Goal: Transaction & Acquisition: Purchase product/service

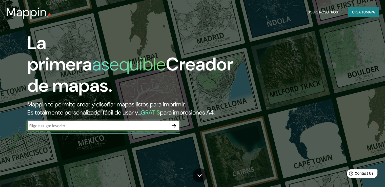
click at [111, 129] on input "text" at bounding box center [98, 126] width 142 height 6
type input "bodega [PERSON_NAME]"
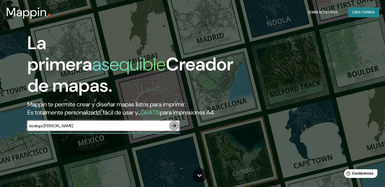
click at [177, 129] on icon "button" at bounding box center [174, 126] width 6 height 6
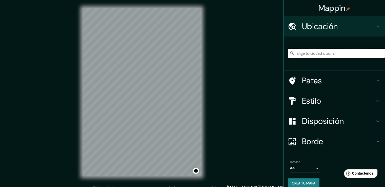
click at [303, 53] on input "Elige tu ciudad o zona" at bounding box center [336, 53] width 97 height 9
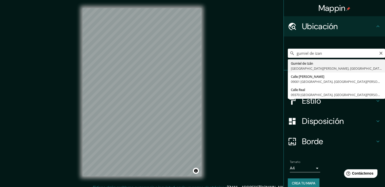
type input "Gumiel de [GEOGRAPHIC_DATA], [GEOGRAPHIC_DATA][PERSON_NAME], [GEOGRAPHIC_DATA]"
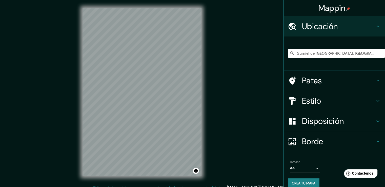
click at [375, 101] on icon at bounding box center [378, 101] width 6 height 6
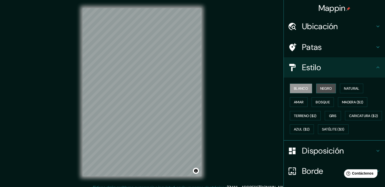
click at [322, 86] on font "Negro" at bounding box center [326, 88] width 12 height 5
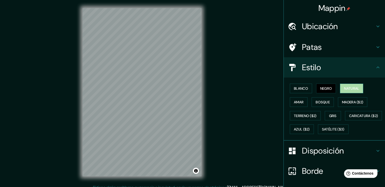
click at [344, 88] on font "Natural" at bounding box center [351, 88] width 15 height 5
click at [295, 101] on font "Amar" at bounding box center [299, 102] width 10 height 5
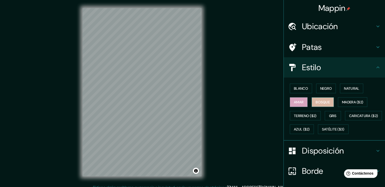
click at [326, 102] on font "Bosque" at bounding box center [323, 102] width 14 height 5
click at [344, 100] on font "Madera ($2)" at bounding box center [352, 102] width 21 height 5
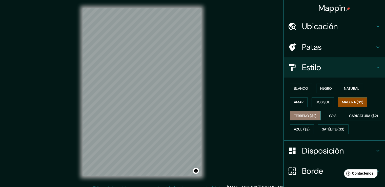
click at [306, 117] on font "Terreno ($2)" at bounding box center [305, 115] width 23 height 5
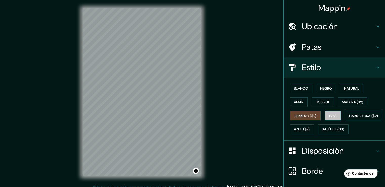
click at [329, 115] on font "Gris" at bounding box center [333, 115] width 8 height 5
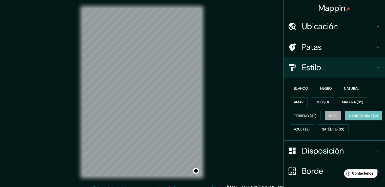
click at [349, 118] on font "Caricatura ($2)" at bounding box center [363, 115] width 29 height 5
click at [310, 130] on font "Azul ($2)" at bounding box center [302, 129] width 16 height 5
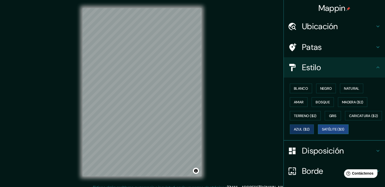
click at [322, 132] on font "Satélite ($3)" at bounding box center [333, 129] width 23 height 5
